Goal: Information Seeking & Learning: Learn about a topic

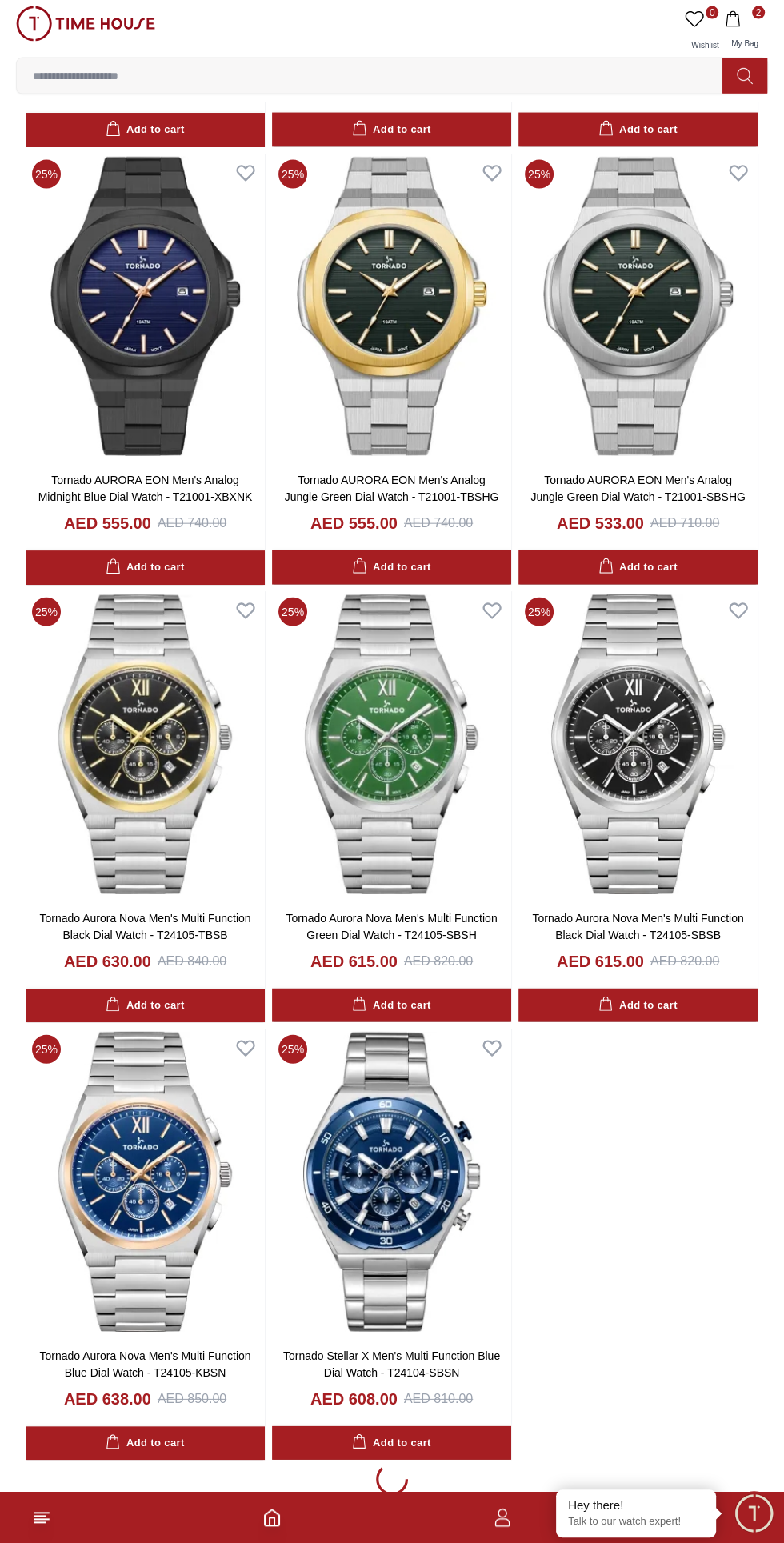
scroll to position [2268, 0]
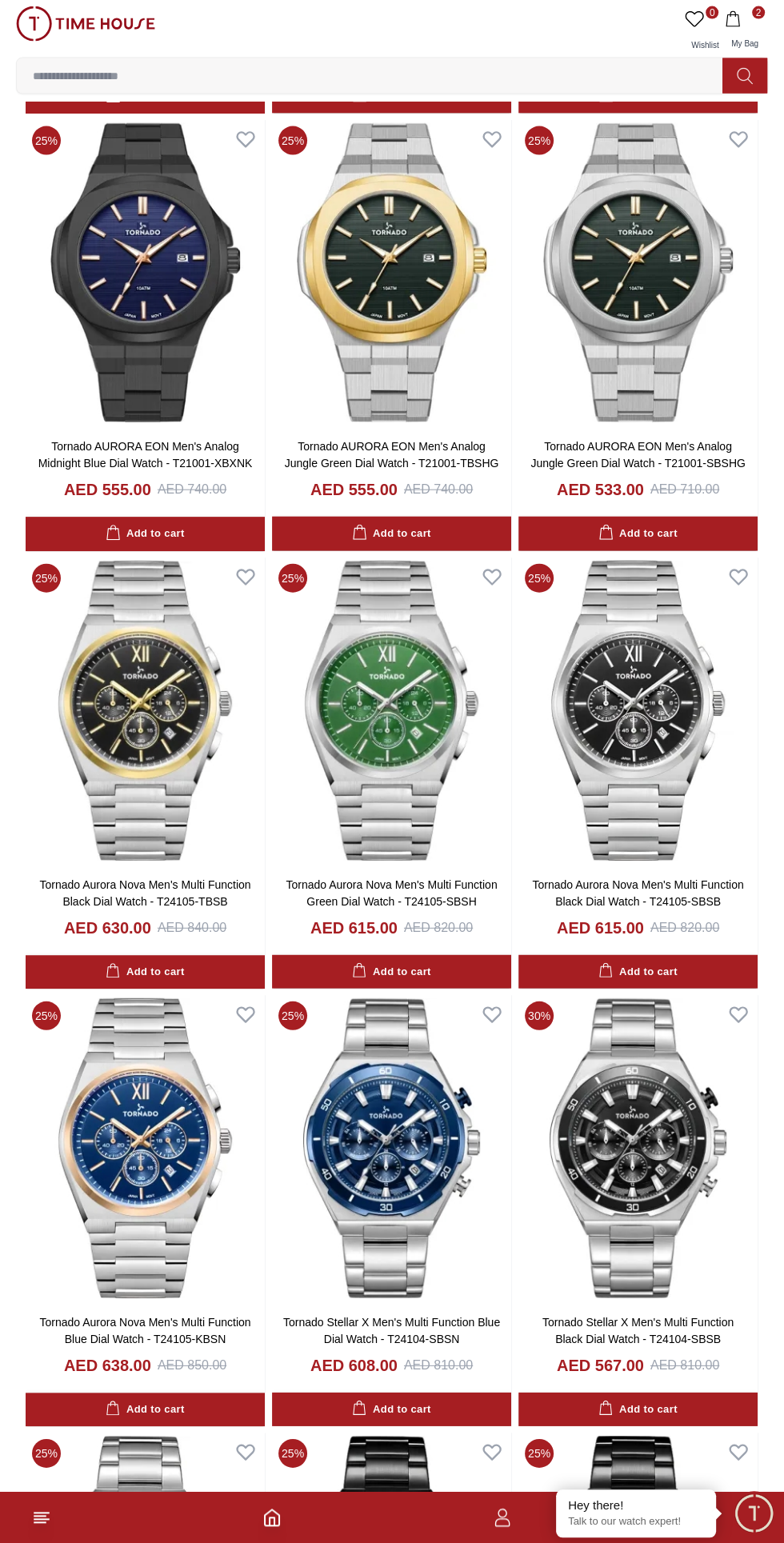
scroll to position [2275, 0]
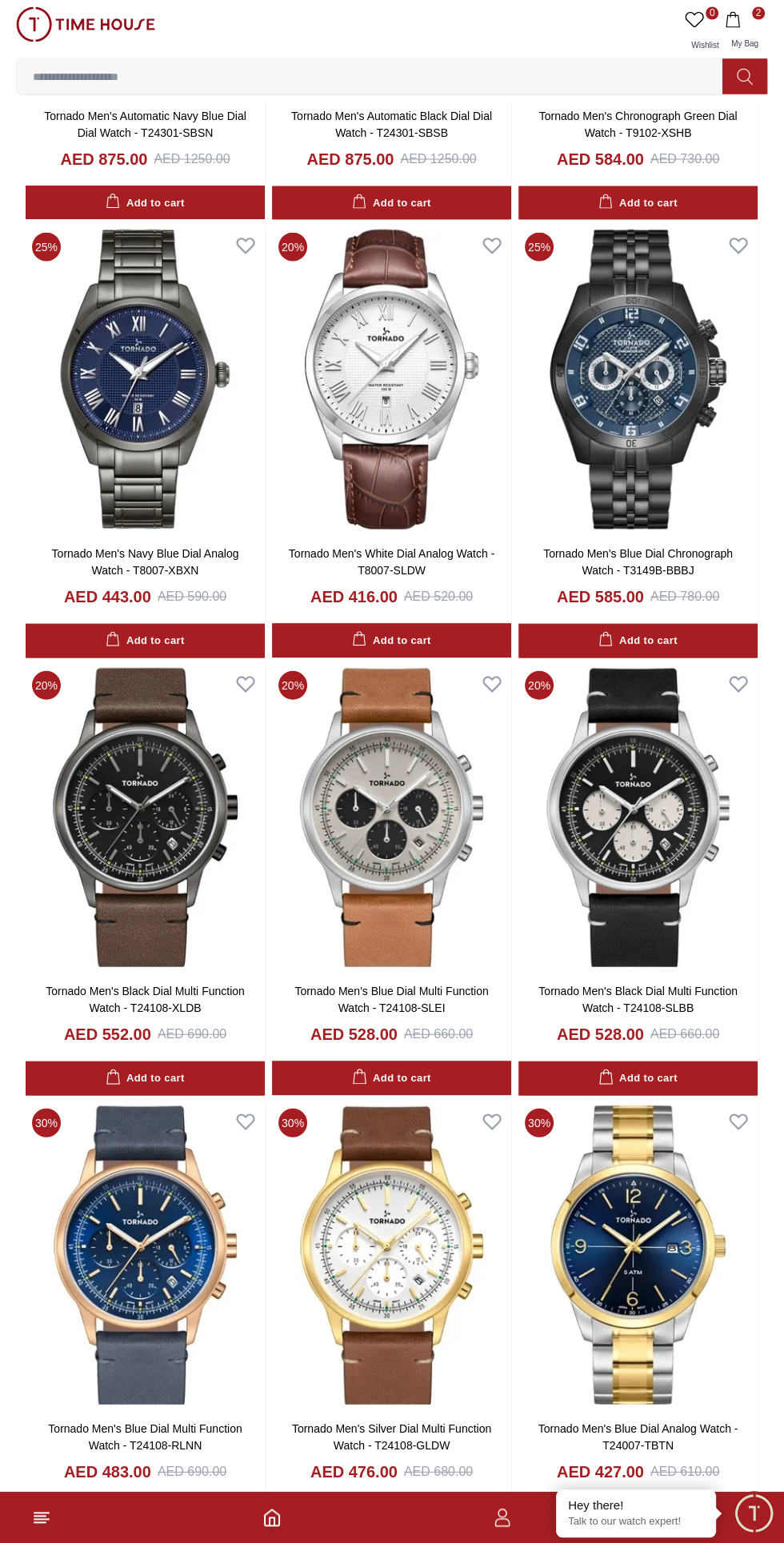
scroll to position [6107, 0]
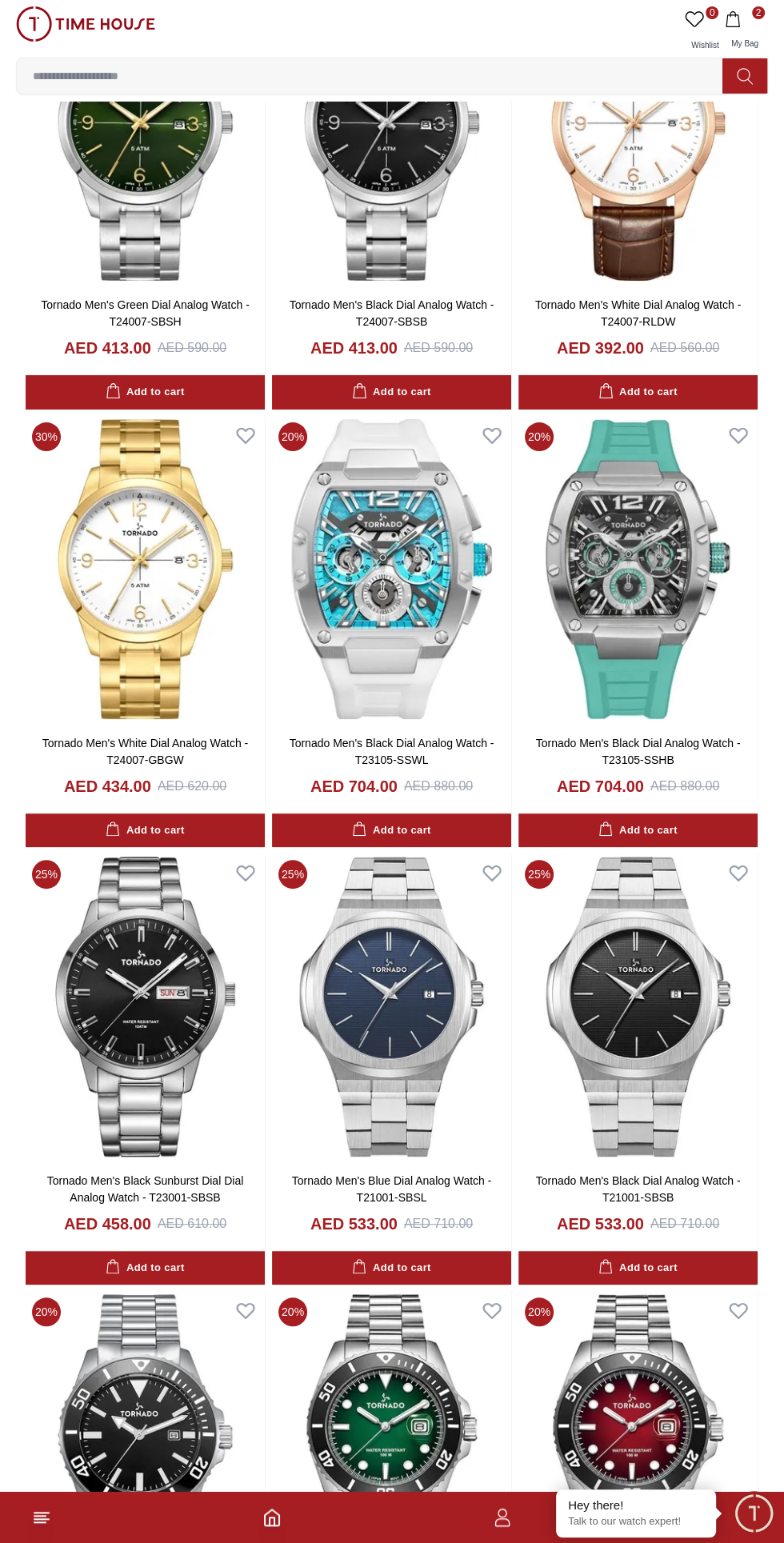
scroll to position [8541, 0]
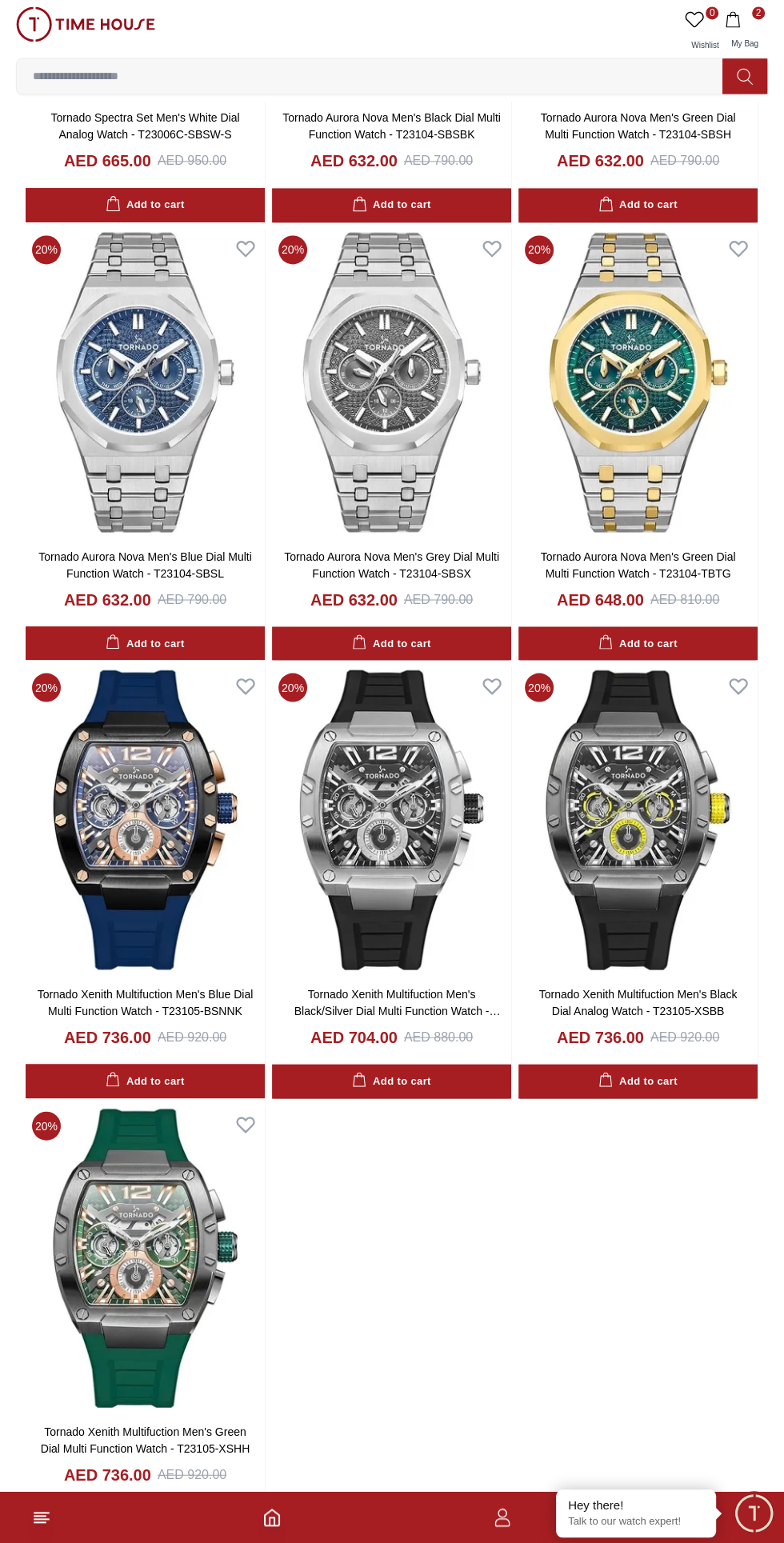
scroll to position [14092, 0]
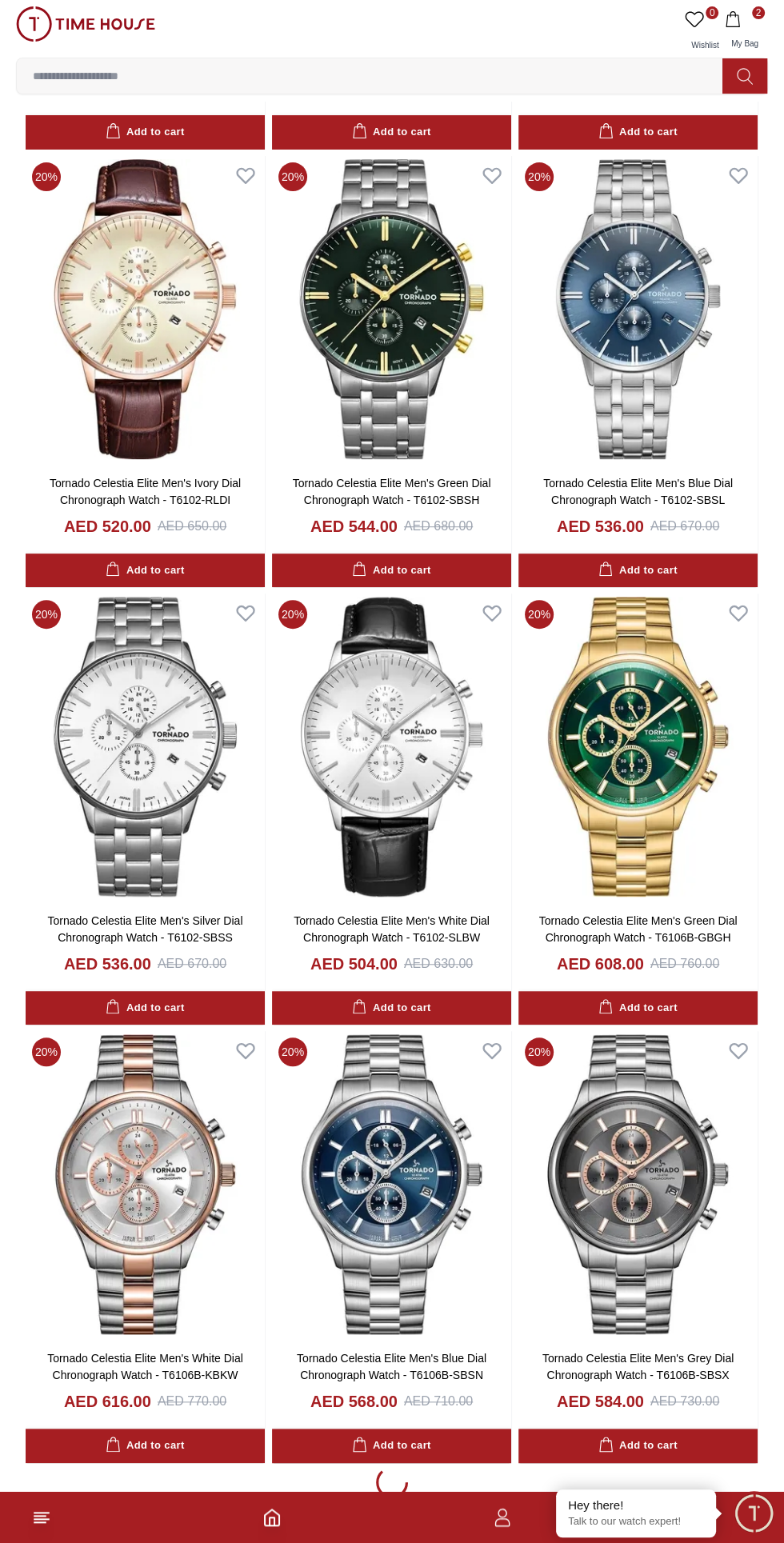
scroll to position [16719, 0]
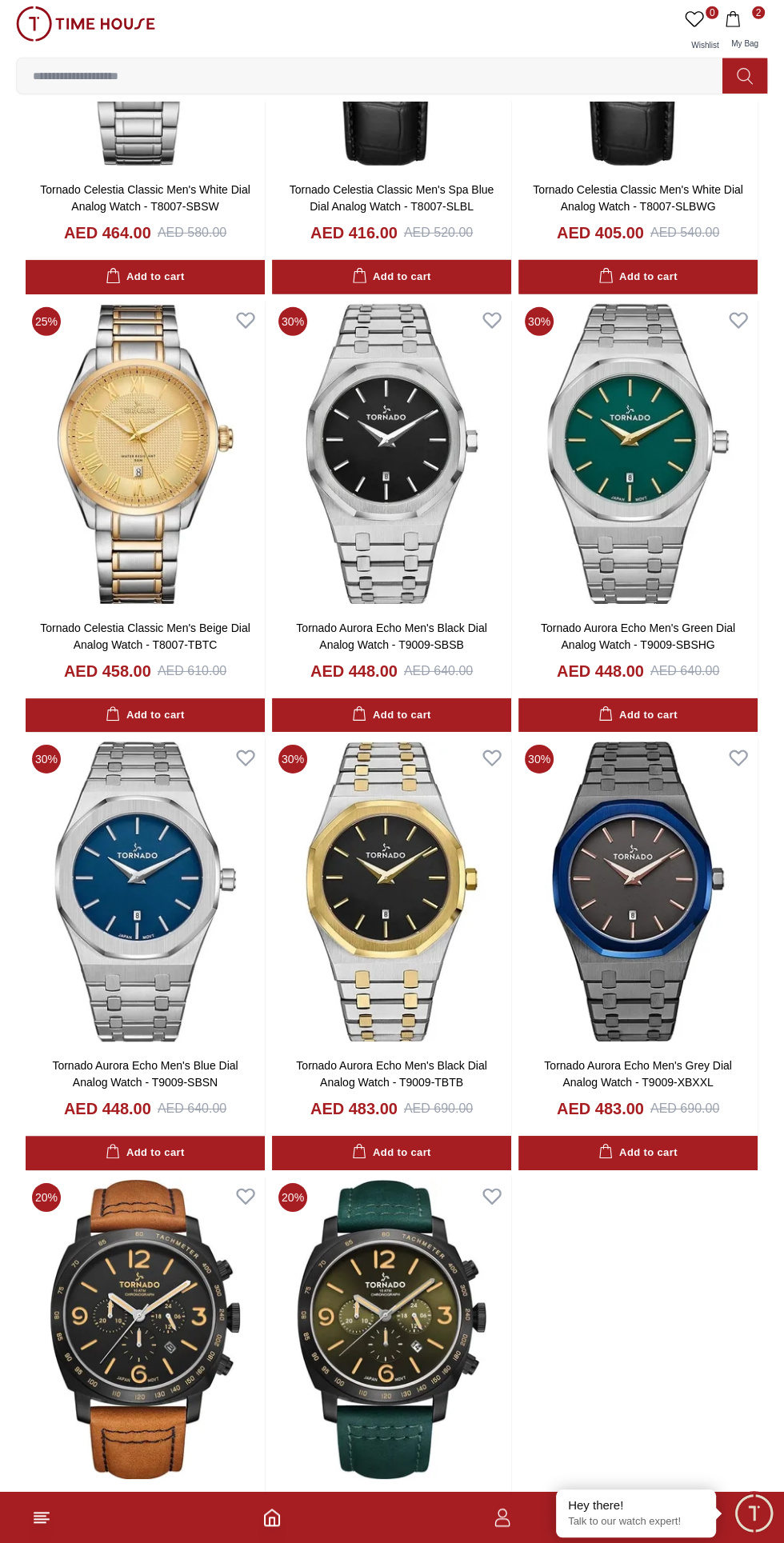
scroll to position [19785, 0]
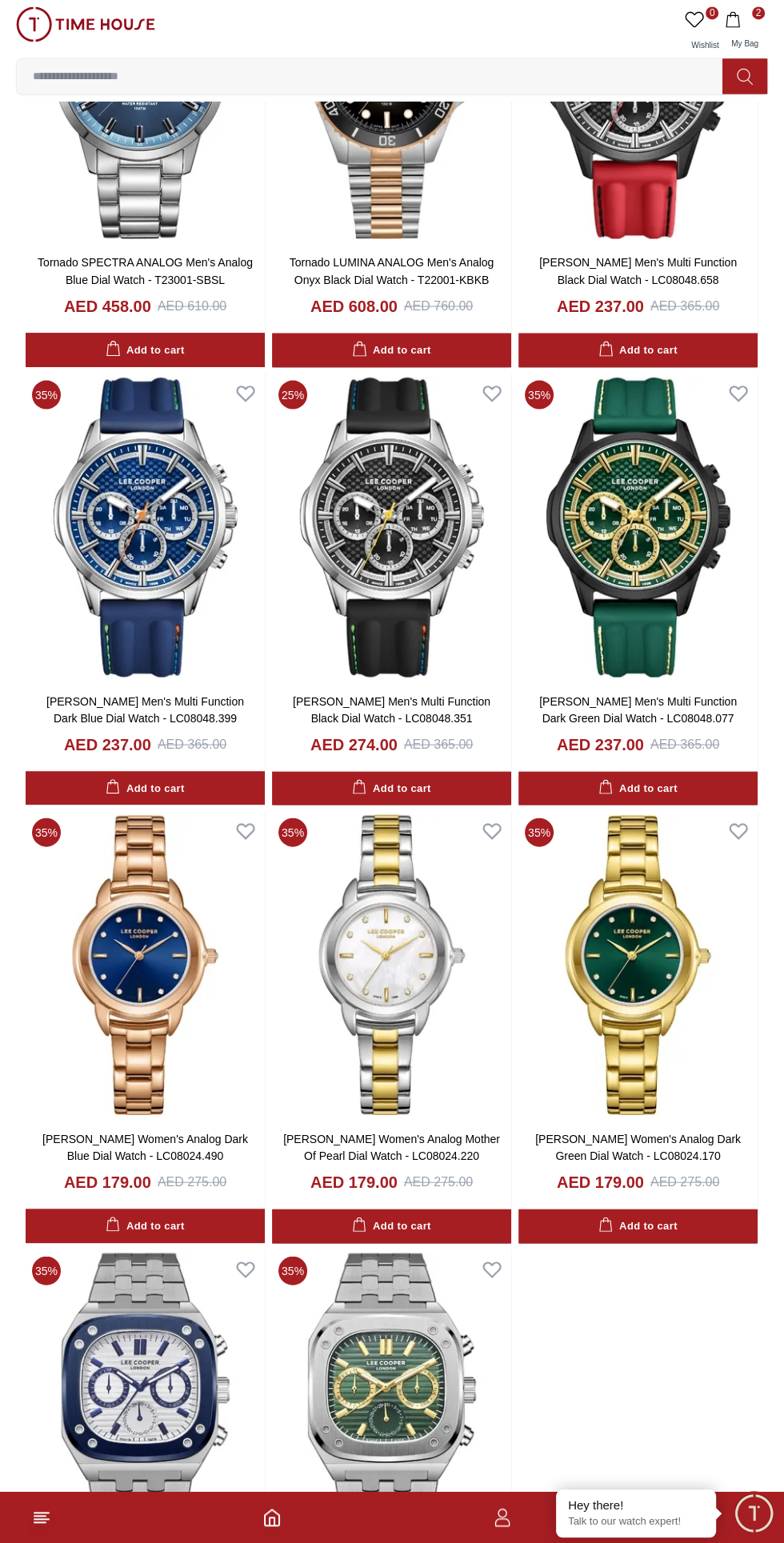
scroll to position [2035, 0]
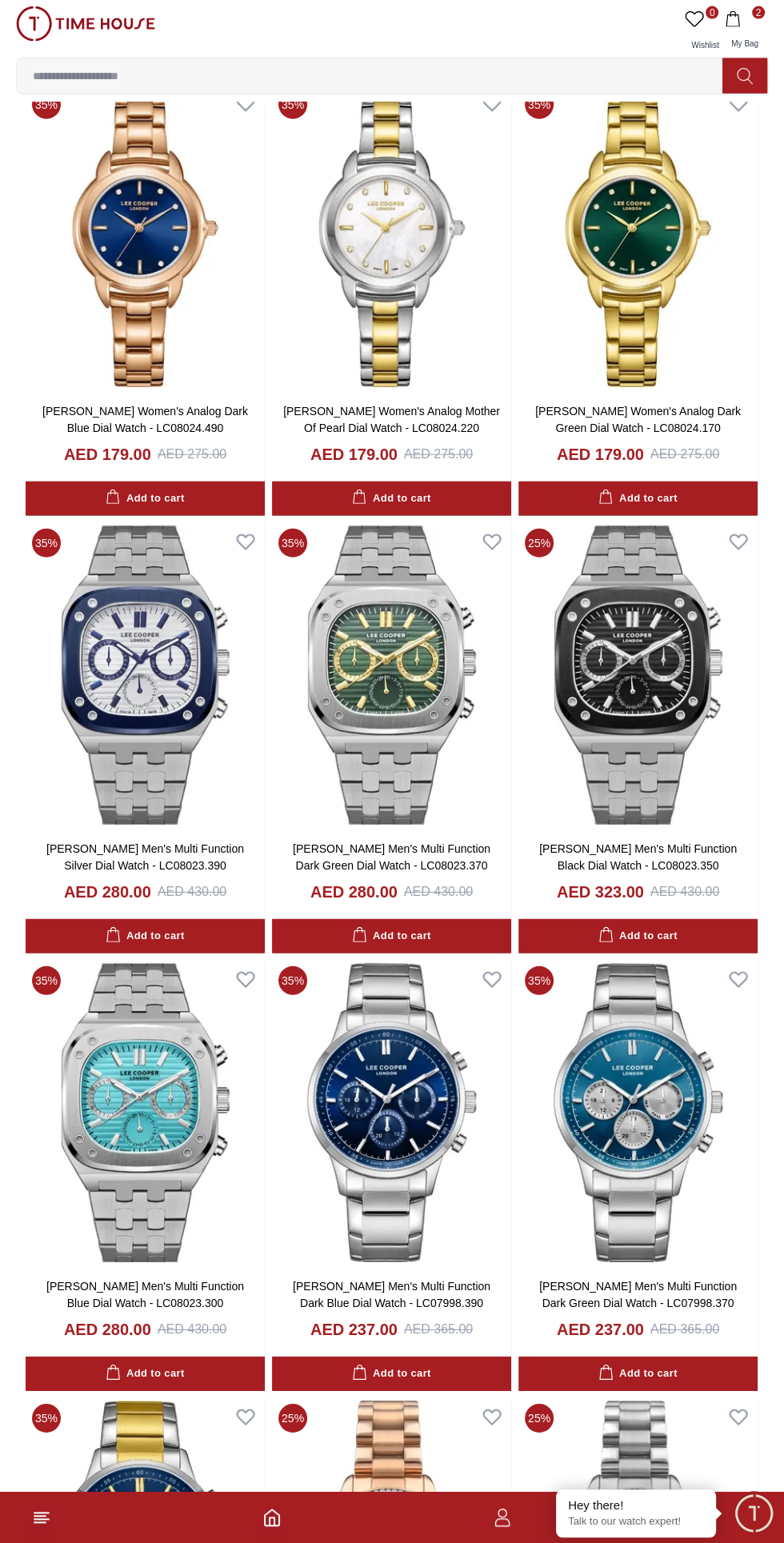
scroll to position [2949, 0]
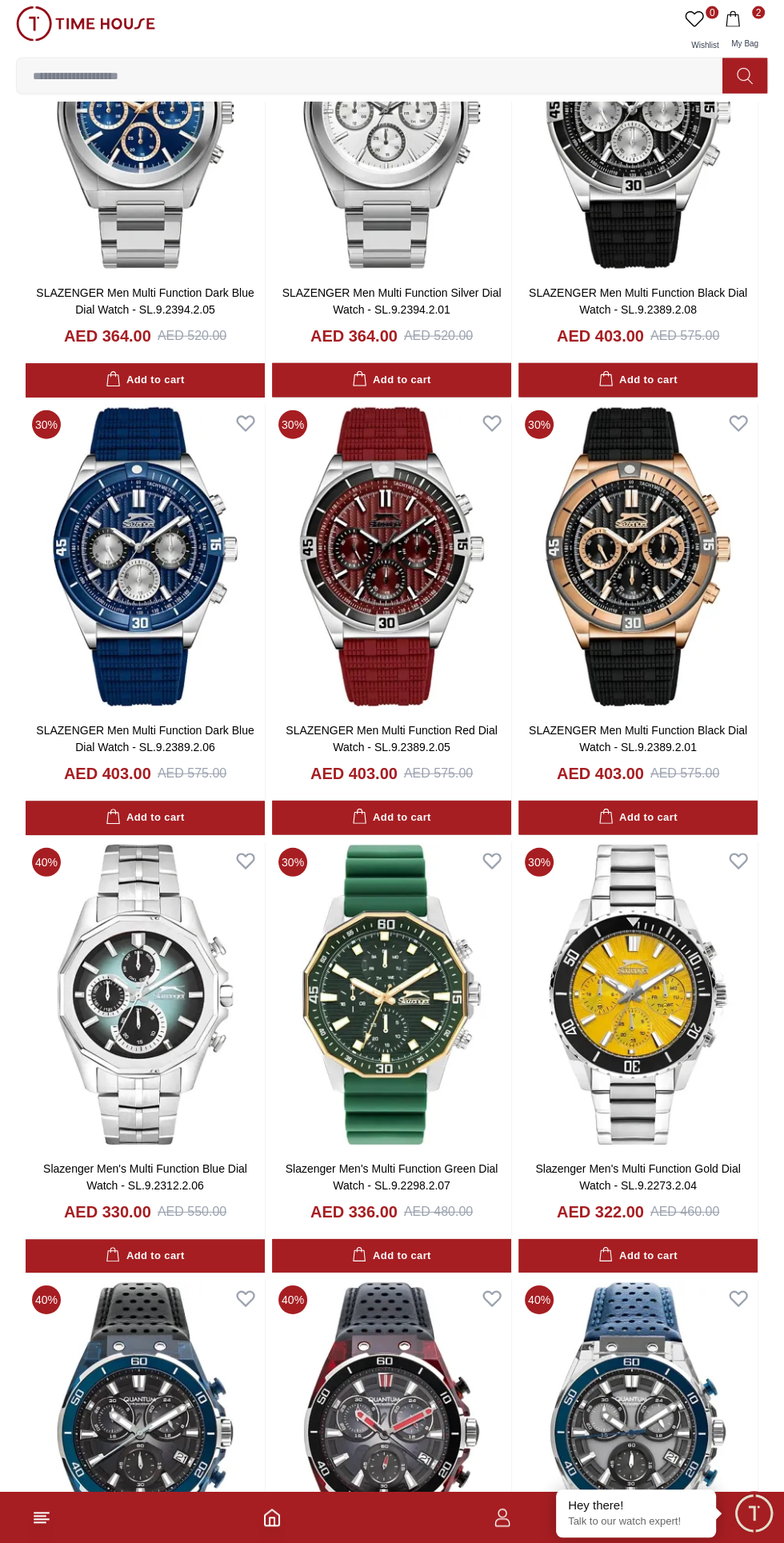
scroll to position [6561, 0]
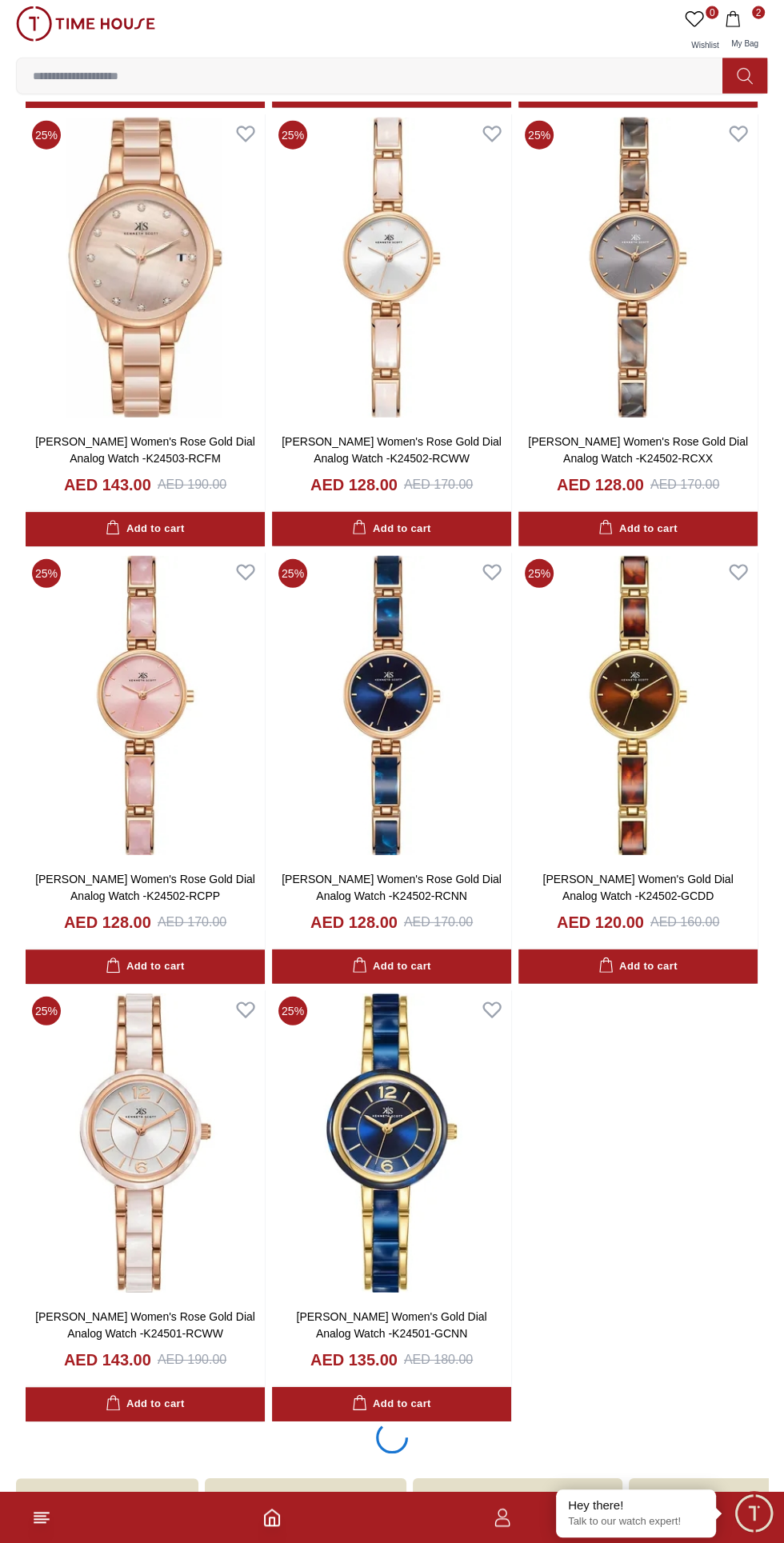
scroll to position [10791, 0]
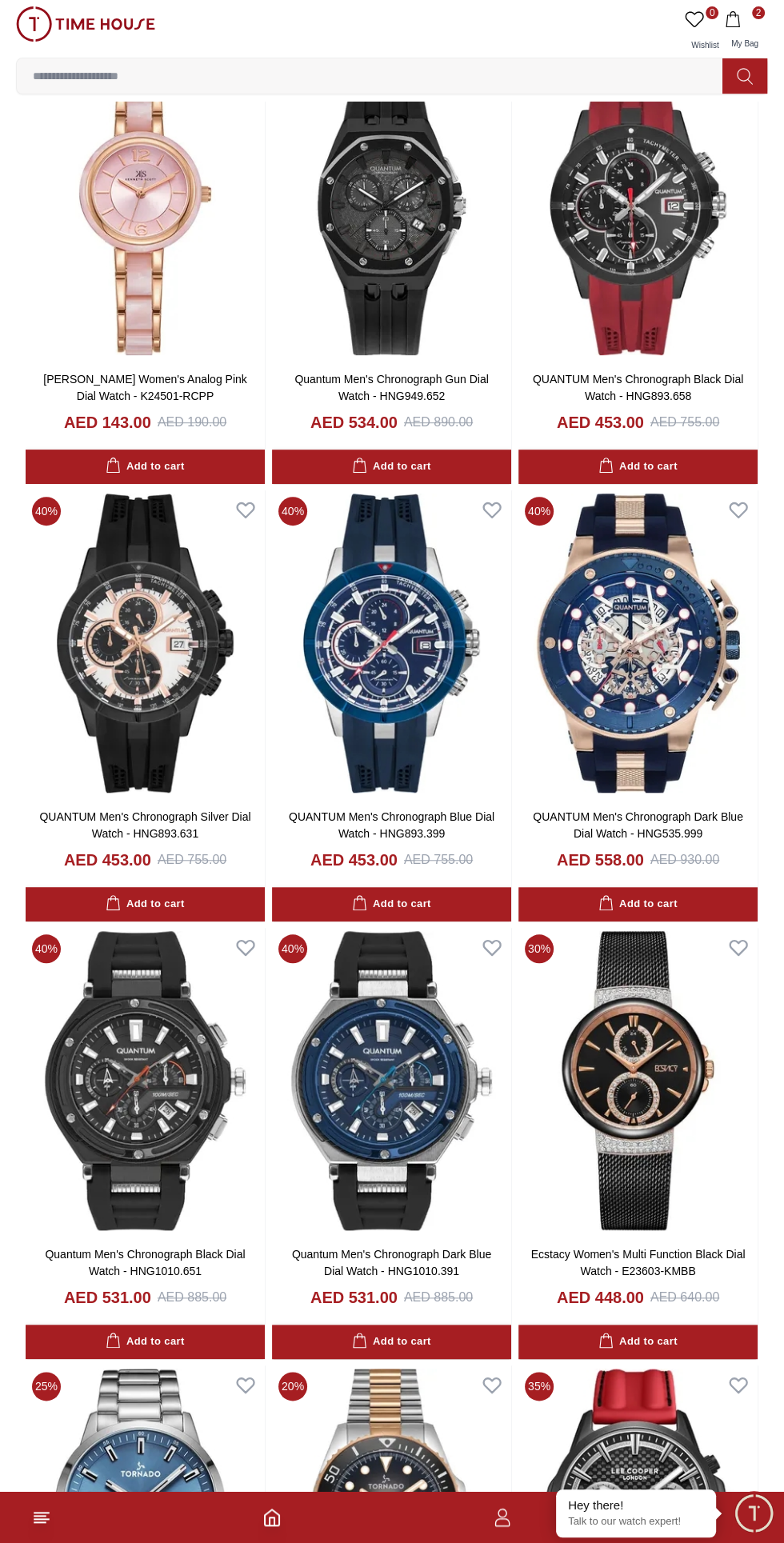
scroll to position [350, 0]
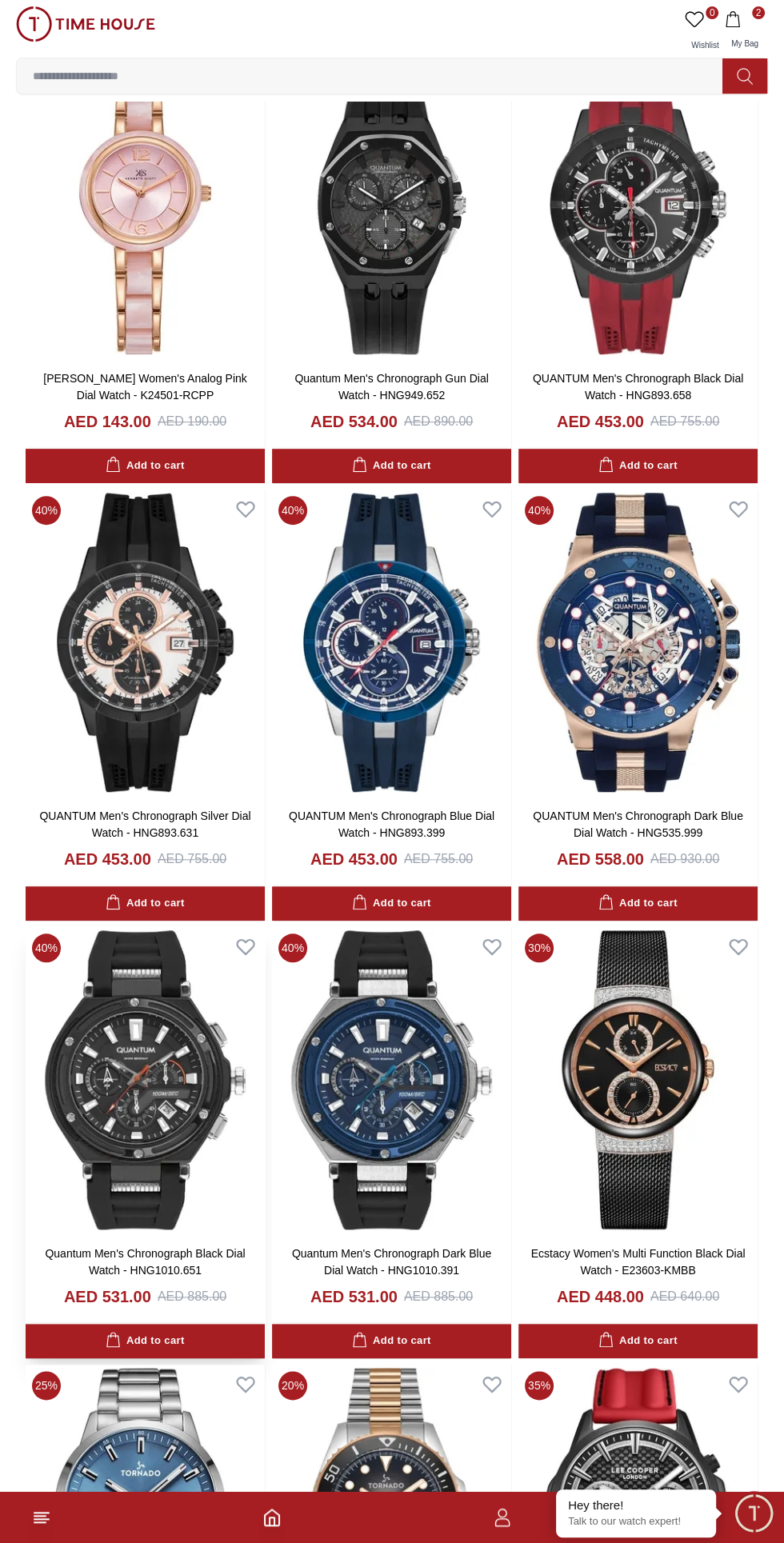
click at [137, 1081] on img at bounding box center [145, 1080] width 240 height 306
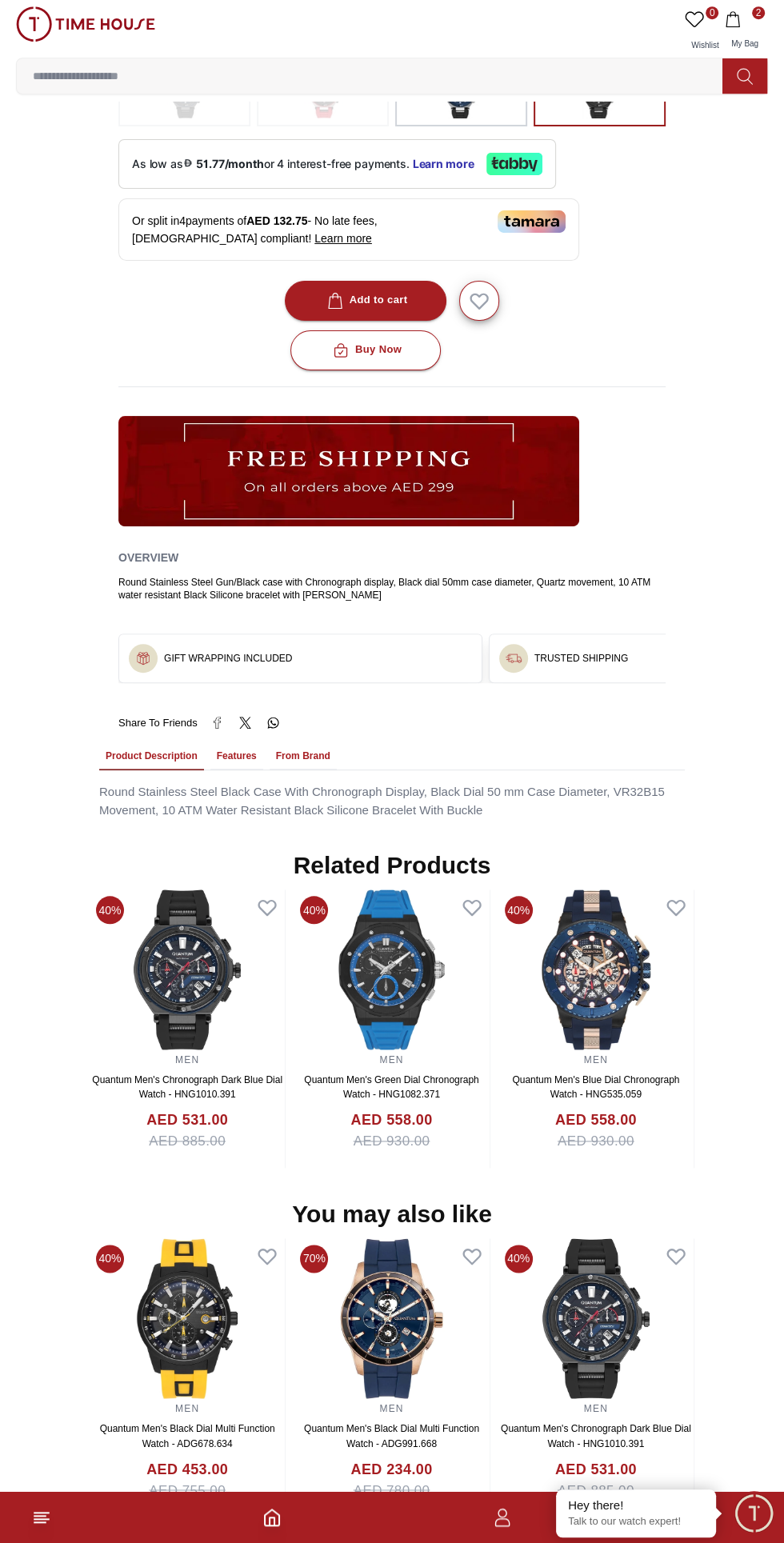
scroll to position [661, 0]
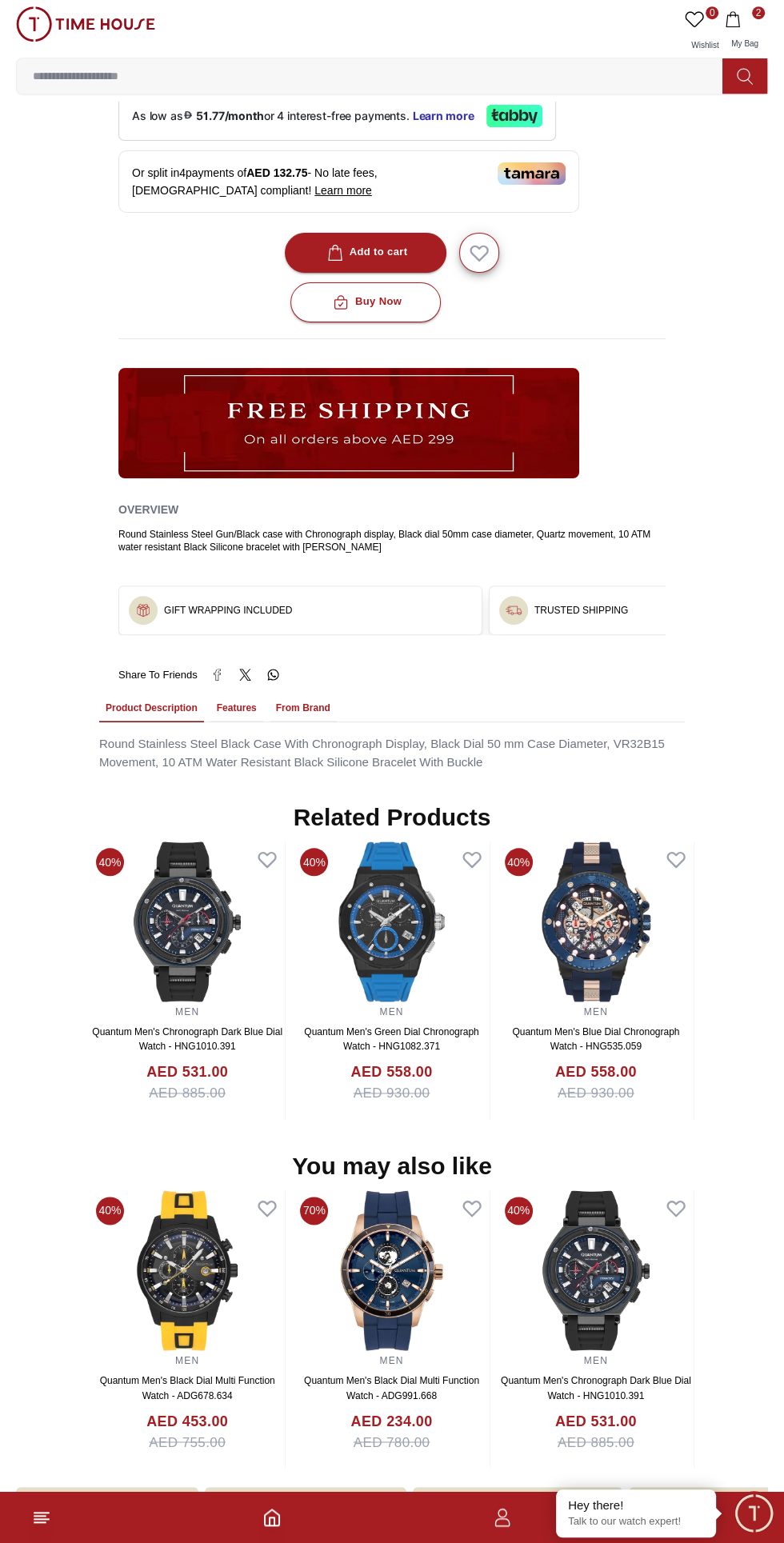
click at [403, 1252] on img at bounding box center [391, 1271] width 195 height 160
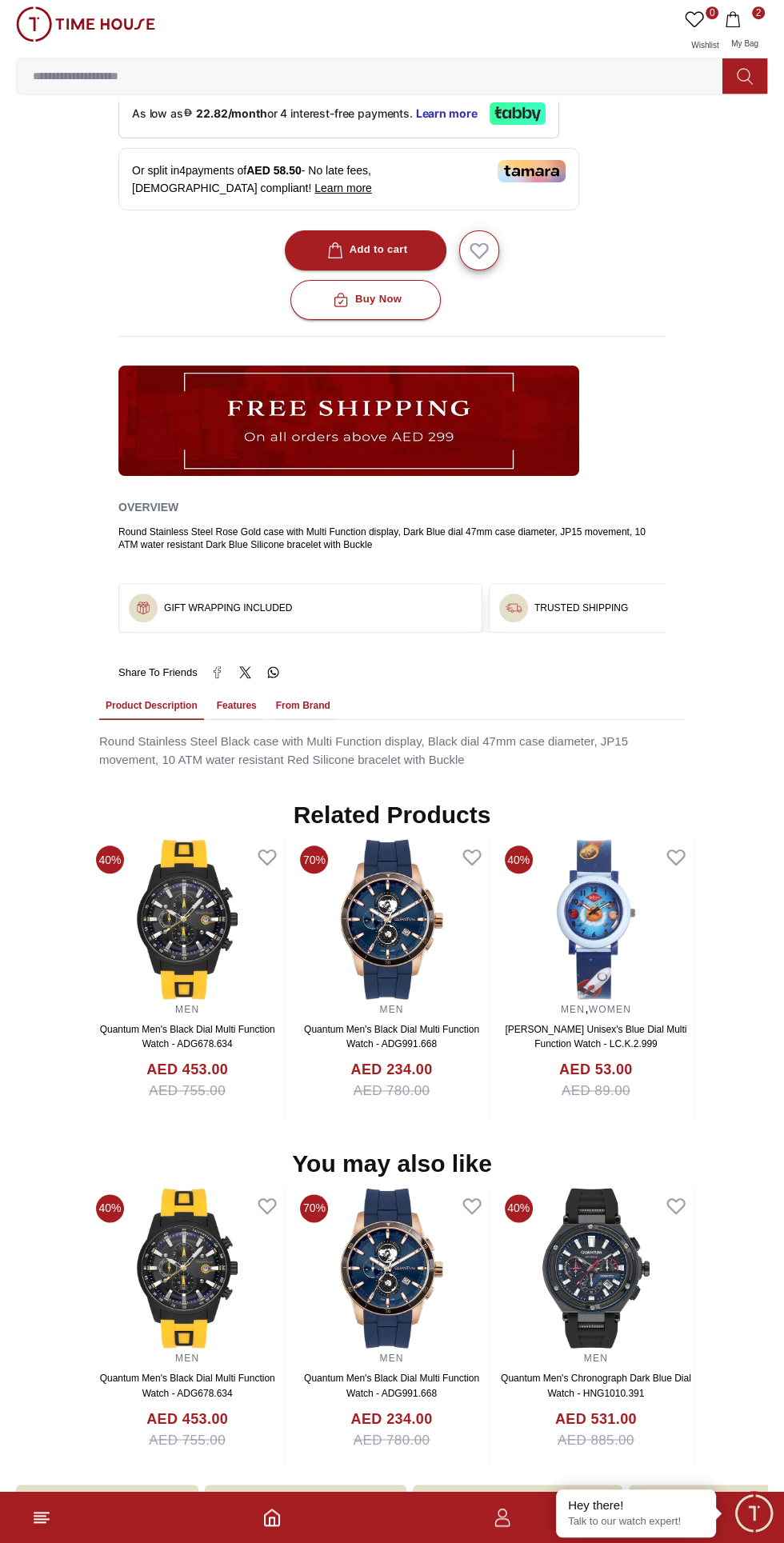
scroll to position [701, 0]
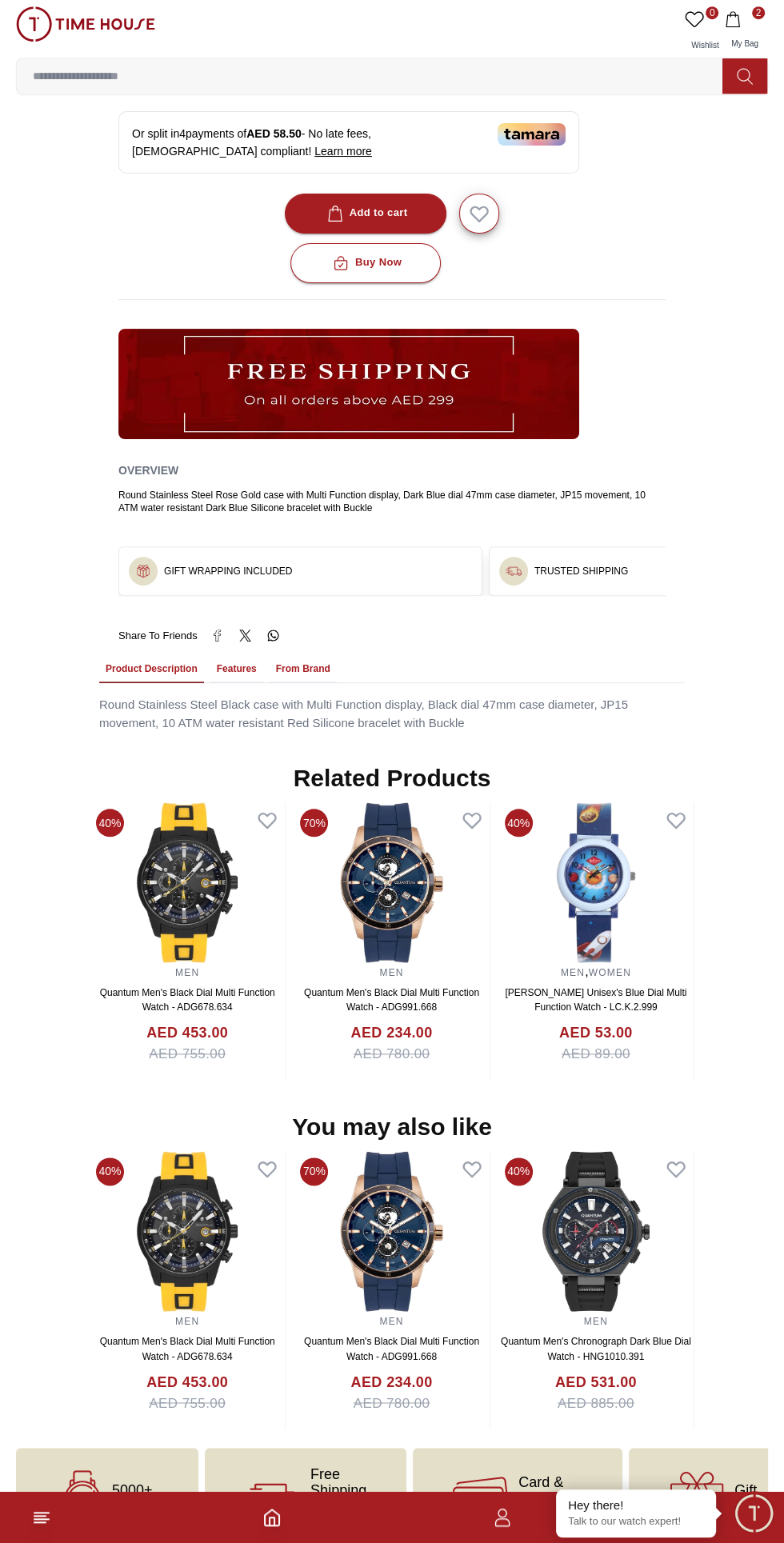
click at [382, 898] on img at bounding box center [391, 883] width 195 height 160
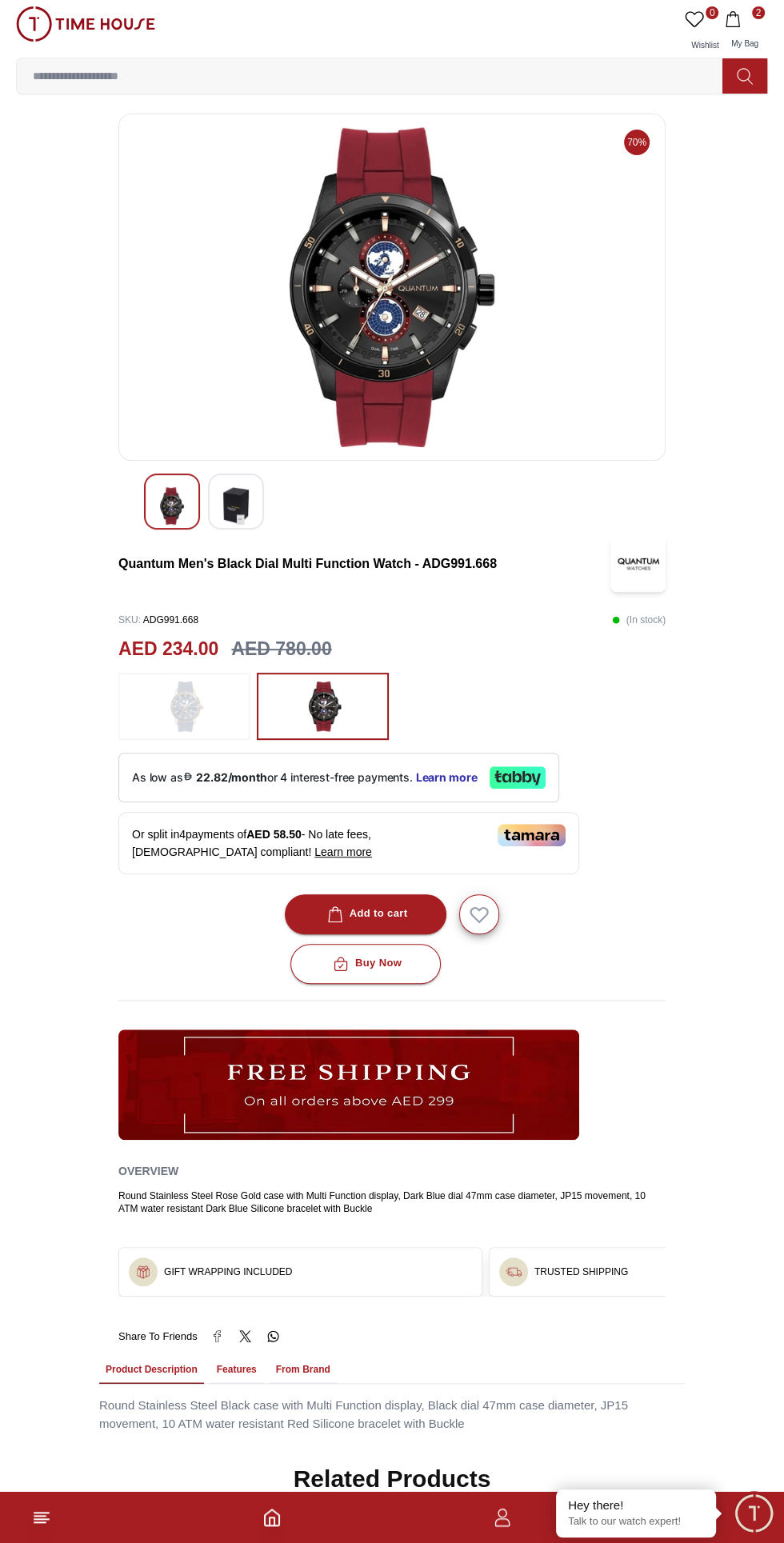
click at [444, 317] on img at bounding box center [392, 287] width 519 height 320
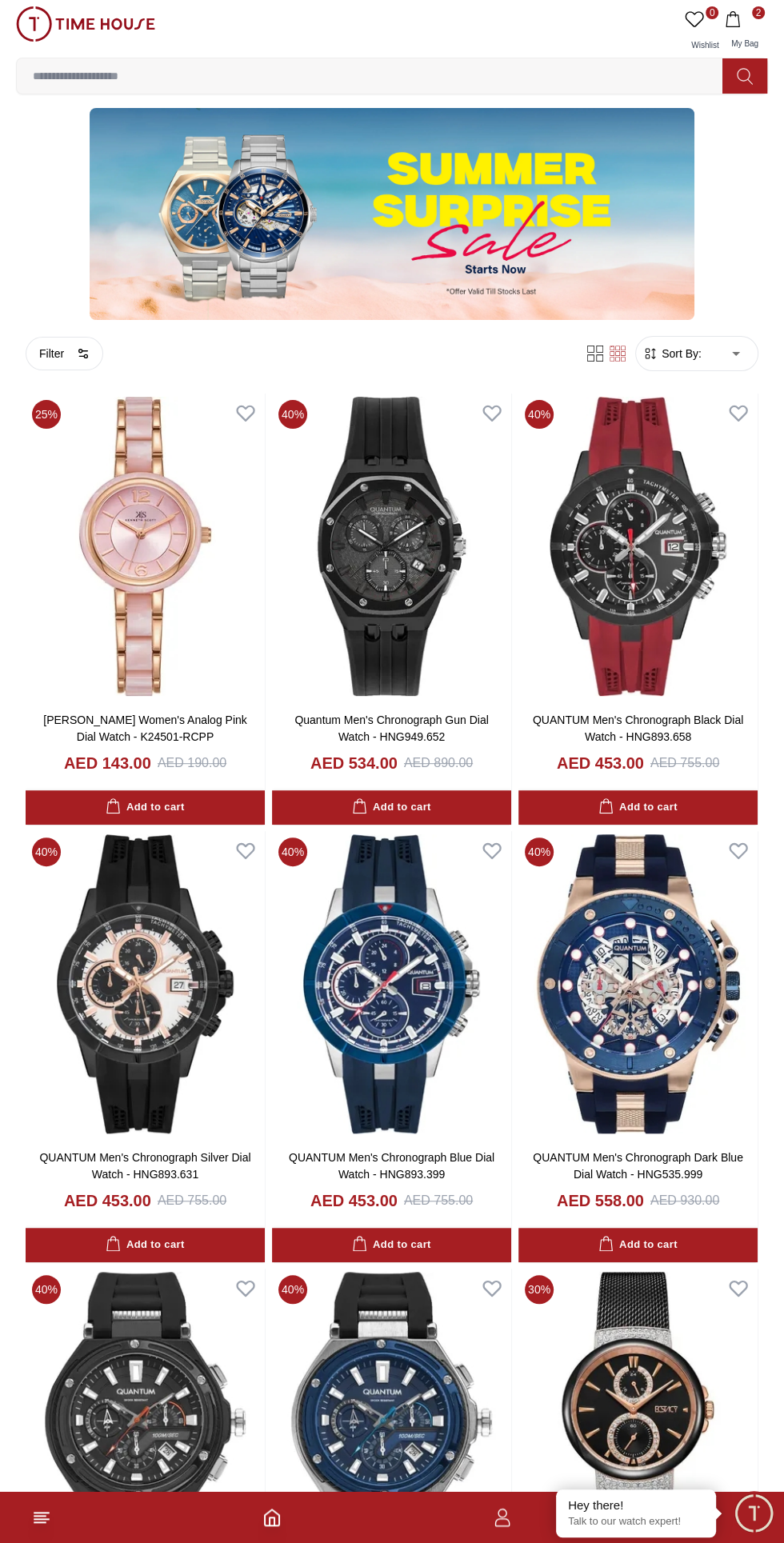
scroll to position [13879, 0]
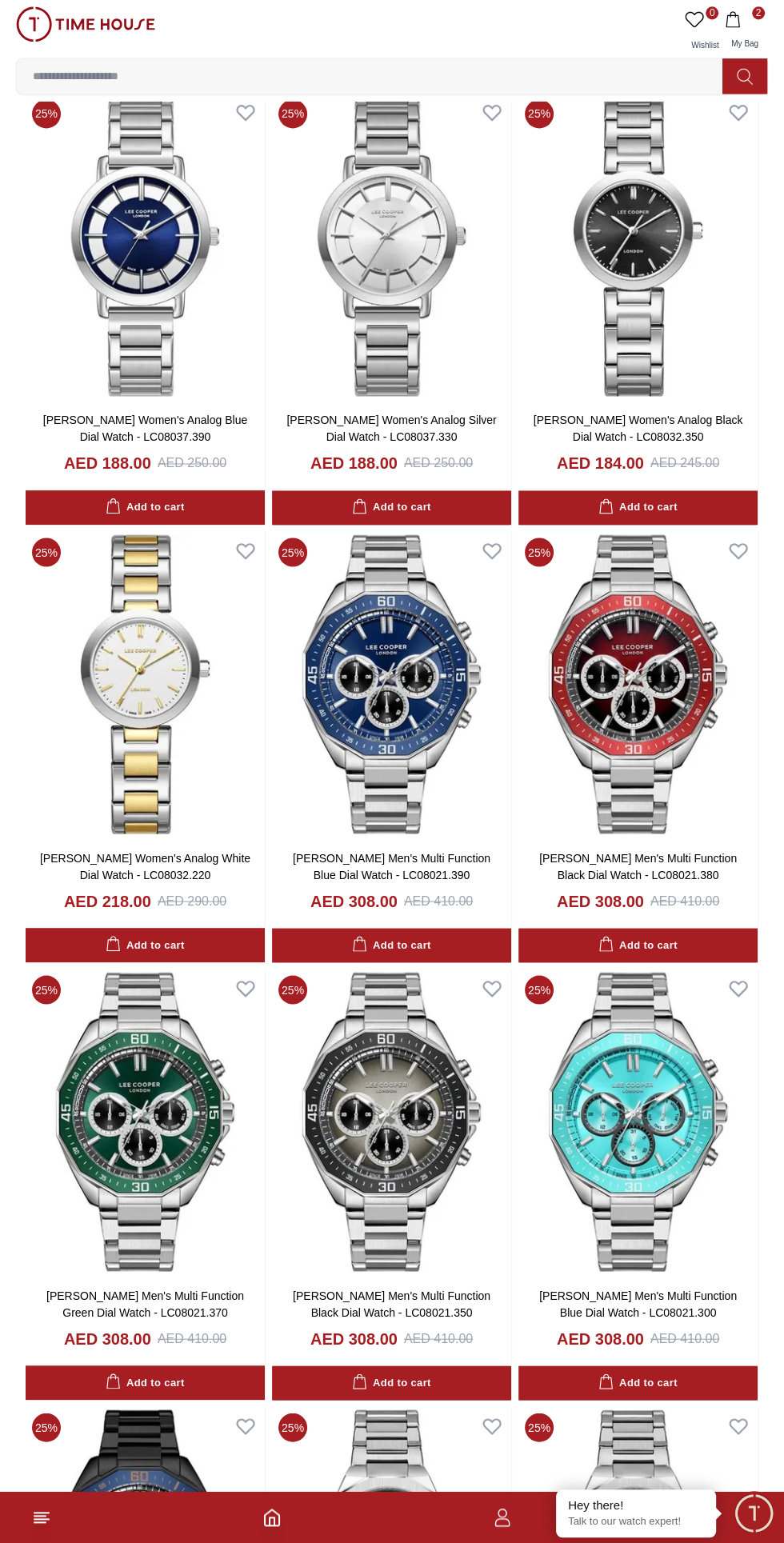
scroll to position [16507, 0]
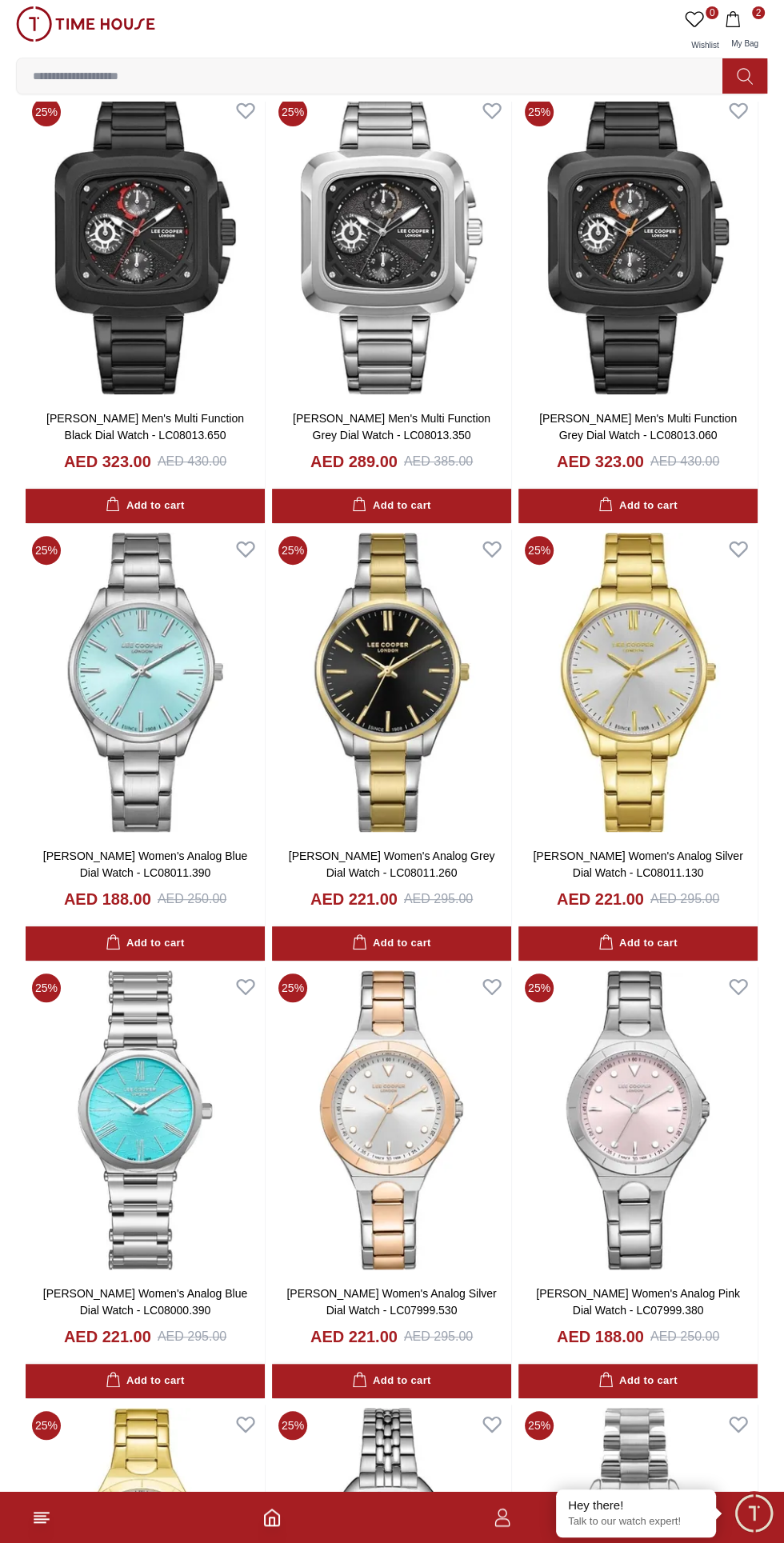
scroll to position [19573, 0]
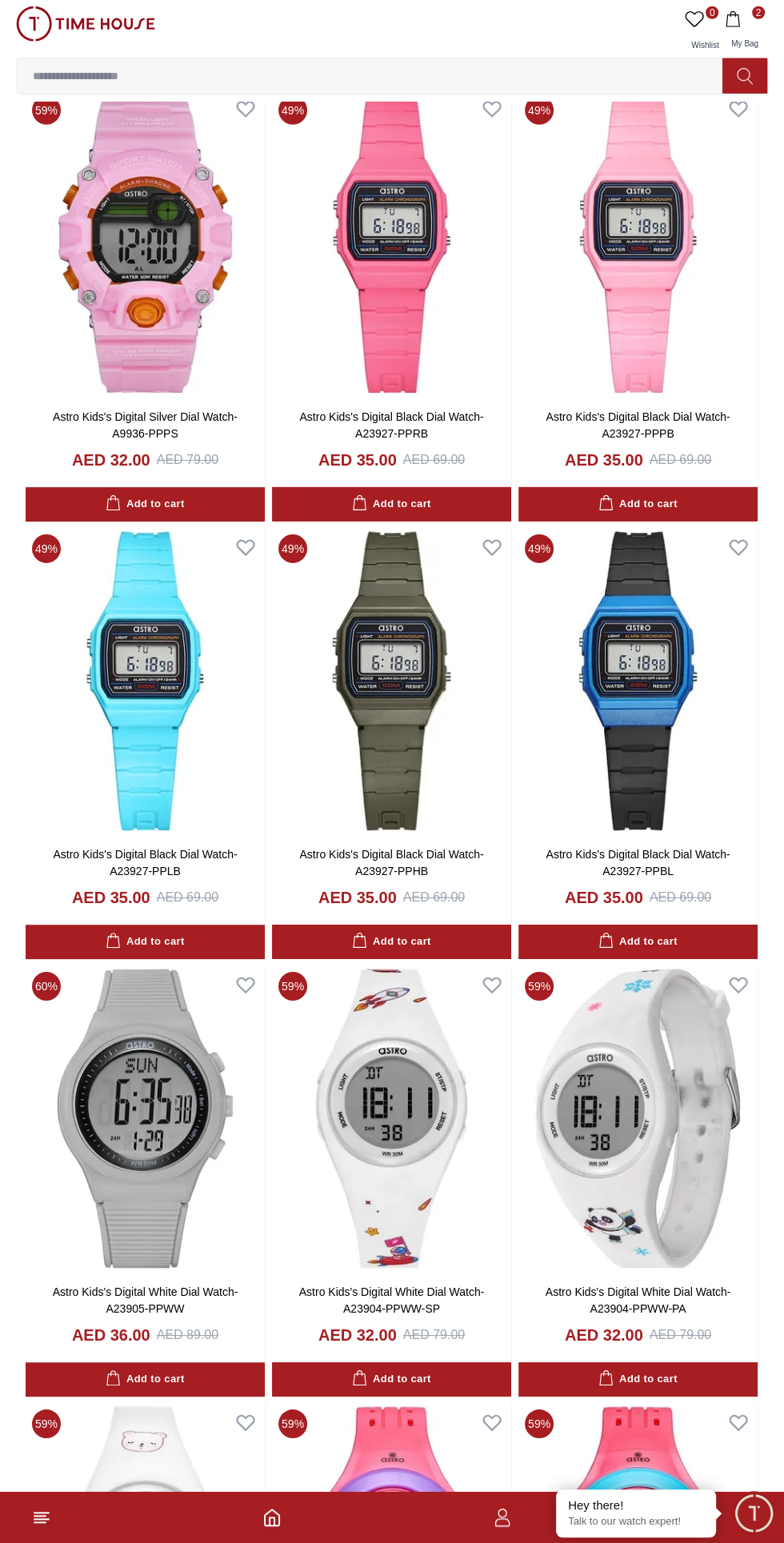
scroll to position [22638, 0]
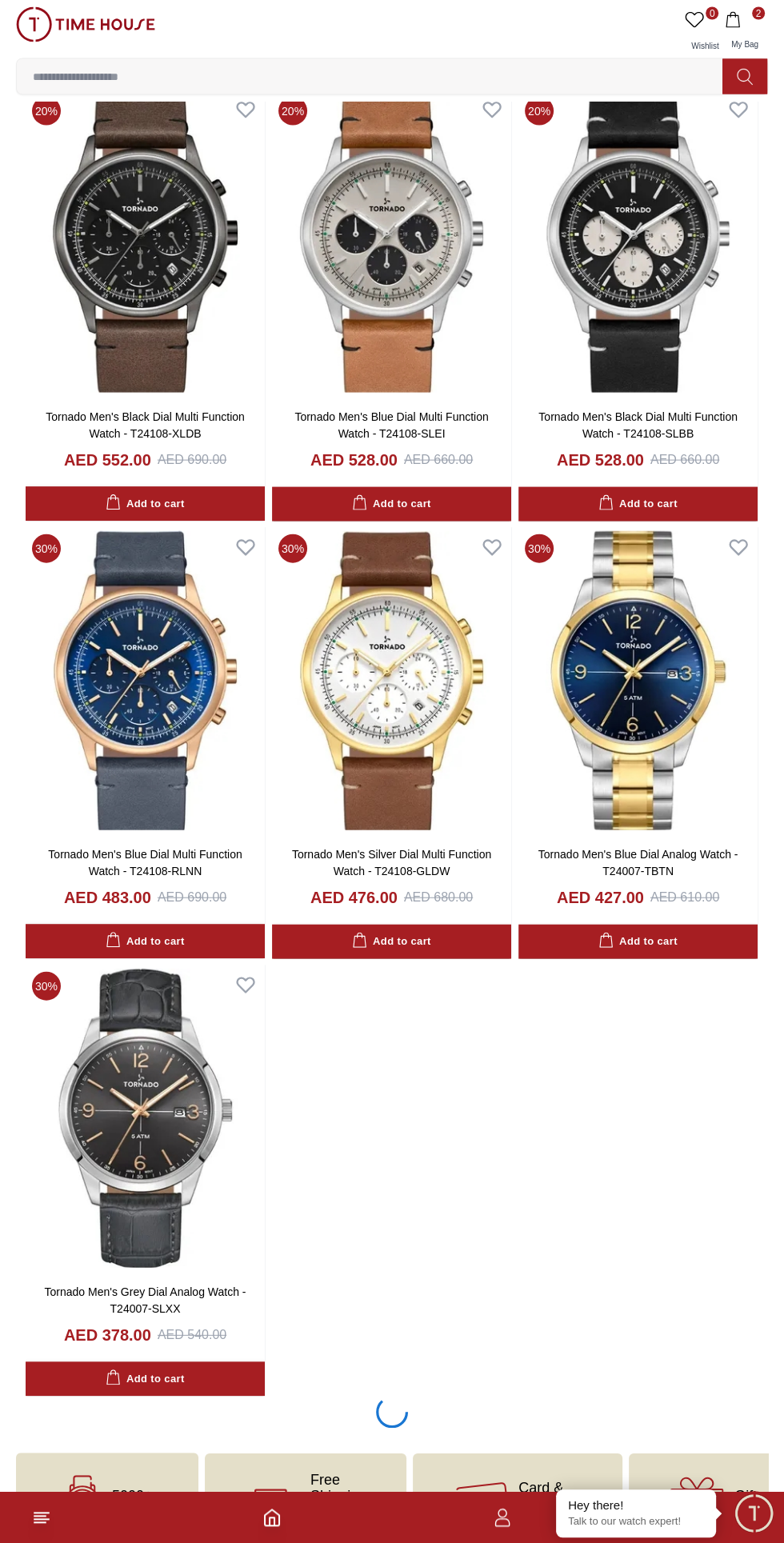
scroll to position [22635, 0]
